Goal: Task Accomplishment & Management: Use online tool/utility

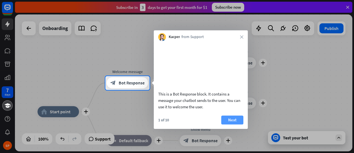
click at [228, 124] on button "Next" at bounding box center [232, 119] width 22 height 9
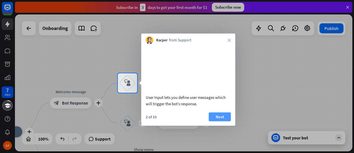
click at [220, 120] on button "Next" at bounding box center [220, 116] width 22 height 9
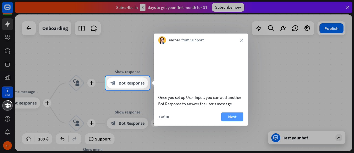
click at [232, 121] on button "Next" at bounding box center [232, 116] width 22 height 9
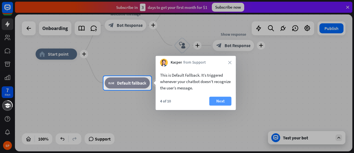
click at [217, 99] on button "Next" at bounding box center [221, 100] width 22 height 9
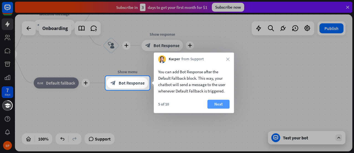
click at [219, 103] on button "Next" at bounding box center [219, 103] width 22 height 9
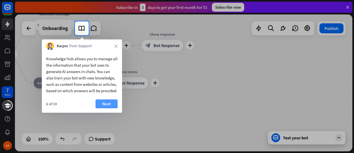
click at [102, 107] on button "Next" at bounding box center [107, 103] width 22 height 9
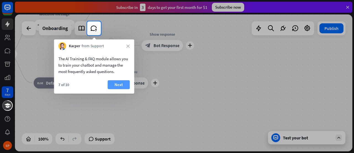
click at [120, 87] on button "Next" at bounding box center [119, 84] width 22 height 9
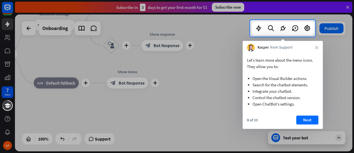
click at [296, 120] on div "8 of 10 Next" at bounding box center [283, 121] width 80 height 13
click at [301, 120] on button "Next" at bounding box center [307, 119] width 22 height 9
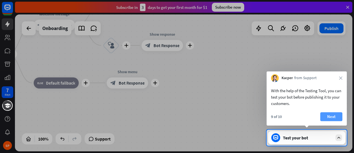
click at [335, 115] on button "Next" at bounding box center [332, 116] width 22 height 9
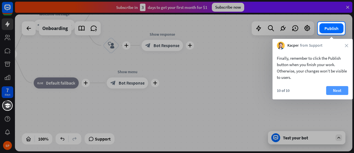
click at [334, 87] on button "Next" at bounding box center [337, 90] width 22 height 9
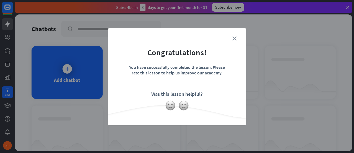
click at [236, 37] on icon "close" at bounding box center [235, 38] width 4 height 4
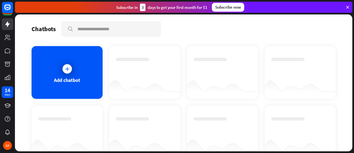
click at [349, 6] on icon at bounding box center [347, 7] width 5 height 5
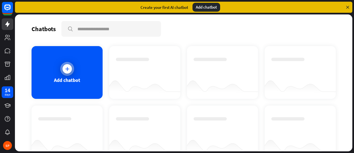
click at [60, 73] on div "Add chatbot" at bounding box center [67, 72] width 71 height 53
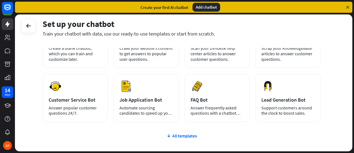
scroll to position [56, 0]
click at [179, 135] on div "All templates" at bounding box center [182, 135] width 278 height 6
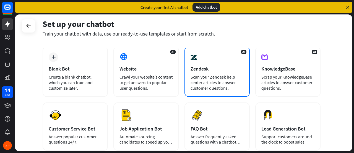
scroll to position [37, 0]
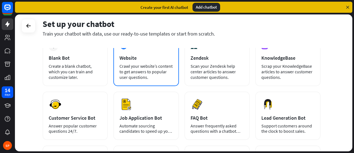
click at [148, 69] on div "Crawl your website’s content to get answers to popular user questions." at bounding box center [146, 71] width 53 height 17
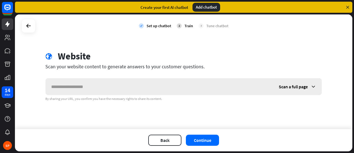
click at [318, 82] on div "Scan a full page" at bounding box center [298, 86] width 48 height 17
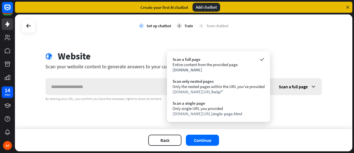
click at [298, 82] on div "Scan a full page" at bounding box center [298, 86] width 48 height 17
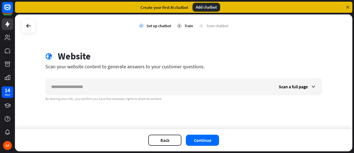
click at [22, 27] on div at bounding box center [29, 26] width 14 height 14
click at [25, 28] on div at bounding box center [28, 25] width 11 height 11
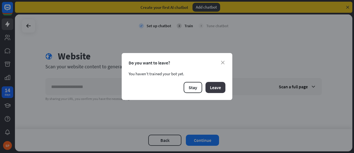
click at [211, 86] on button "Leave" at bounding box center [216, 87] width 20 height 11
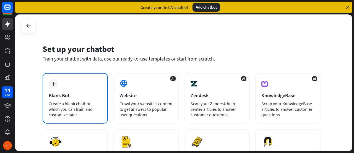
click at [82, 105] on div "Create a blank chatbot, which you can train and customize later." at bounding box center [75, 108] width 53 height 17
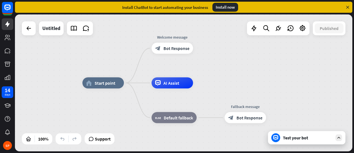
click at [349, 9] on icon at bounding box center [347, 7] width 5 height 5
